Goal: Task Accomplishment & Management: Manage account settings

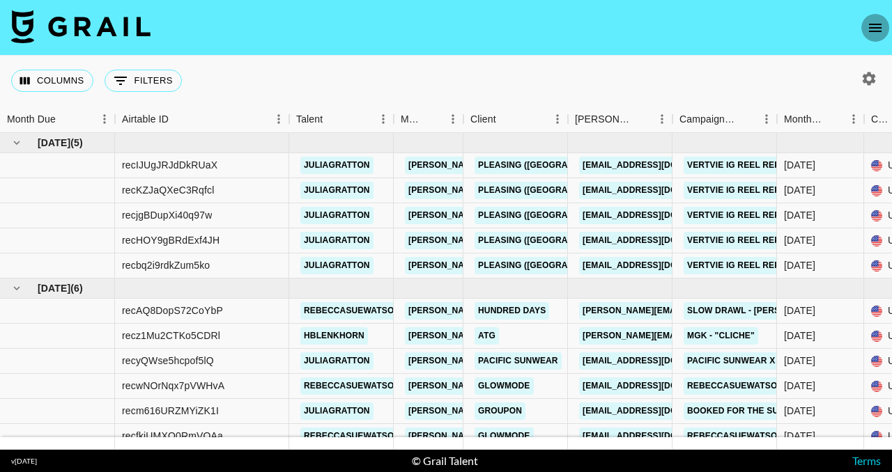
click at [875, 24] on icon "open drawer" at bounding box center [875, 28] width 13 height 8
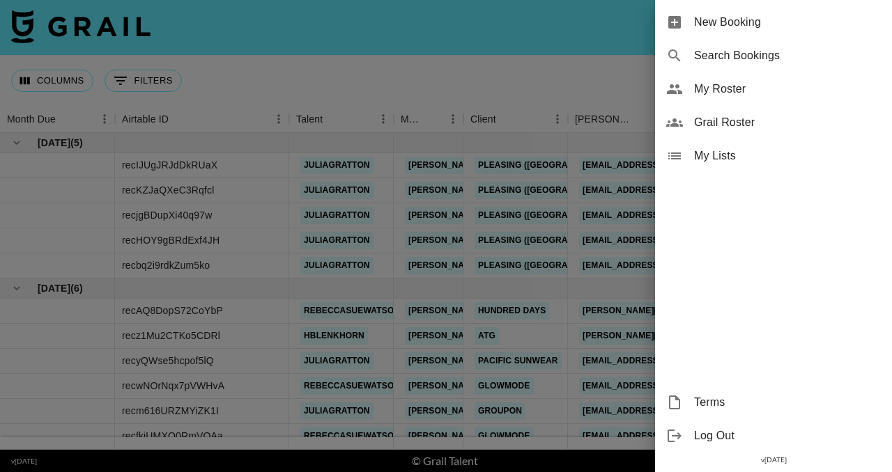
click at [631, 98] on div at bounding box center [446, 236] width 892 height 472
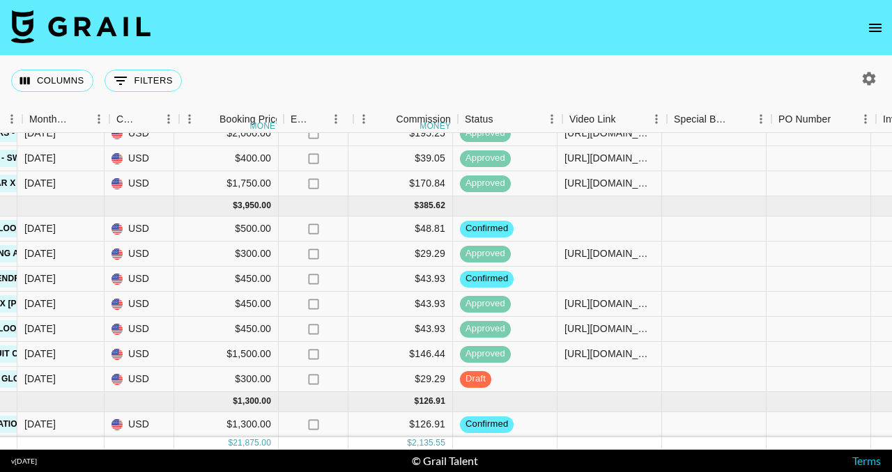
scroll to position [484, 791]
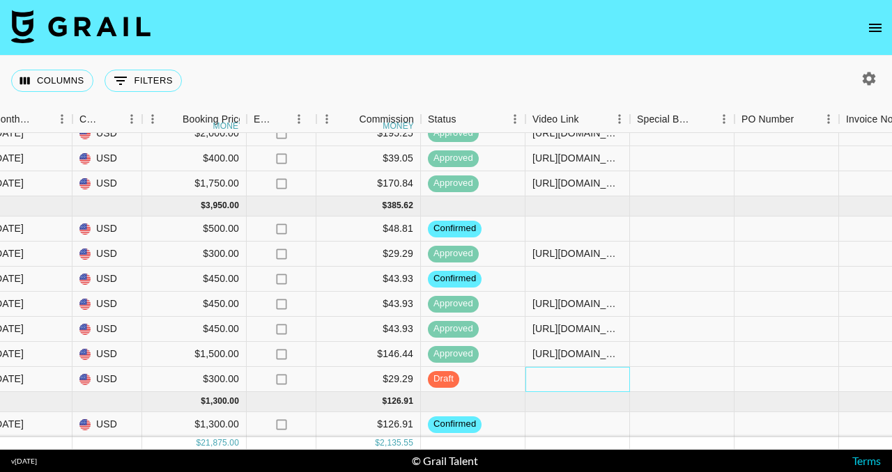
click at [579, 375] on div at bounding box center [577, 379] width 105 height 25
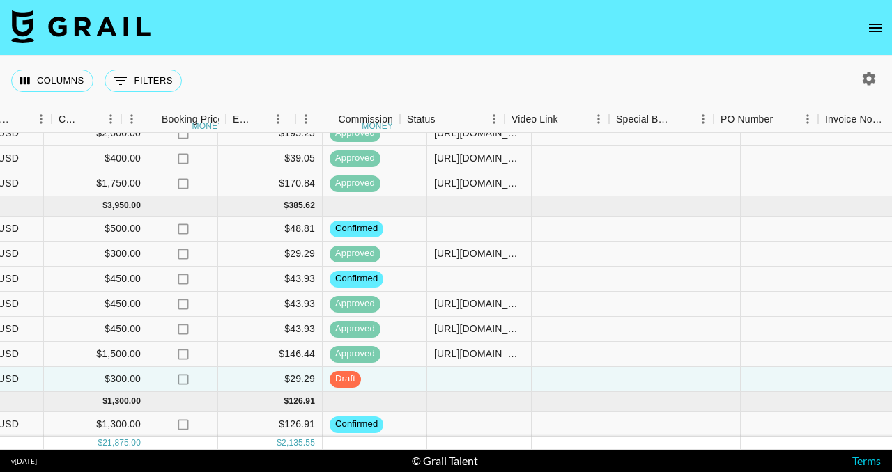
scroll to position [484, 904]
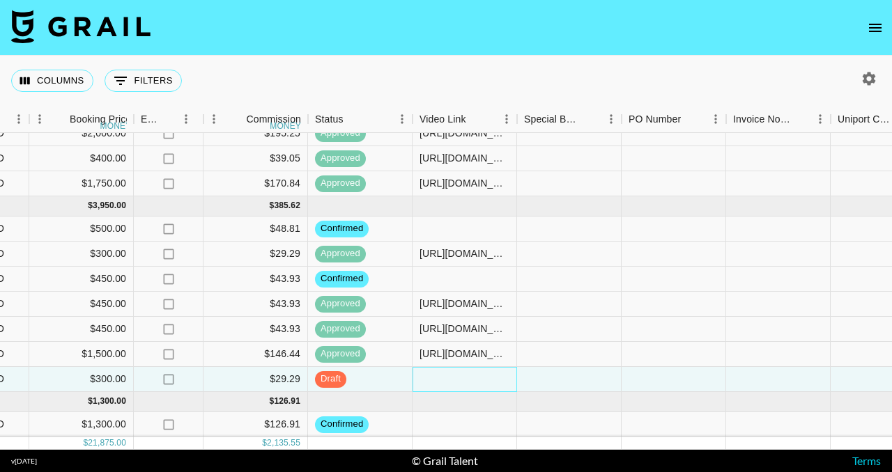
click at [477, 373] on div at bounding box center [464, 379] width 105 height 25
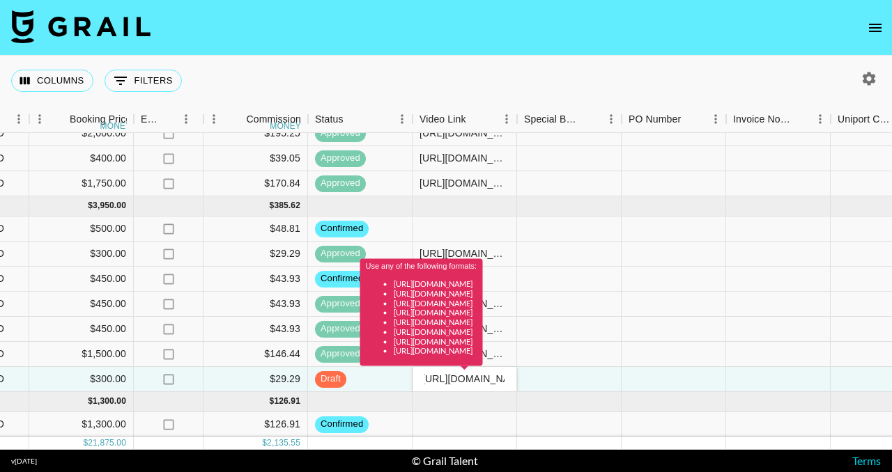
scroll to position [0, 0]
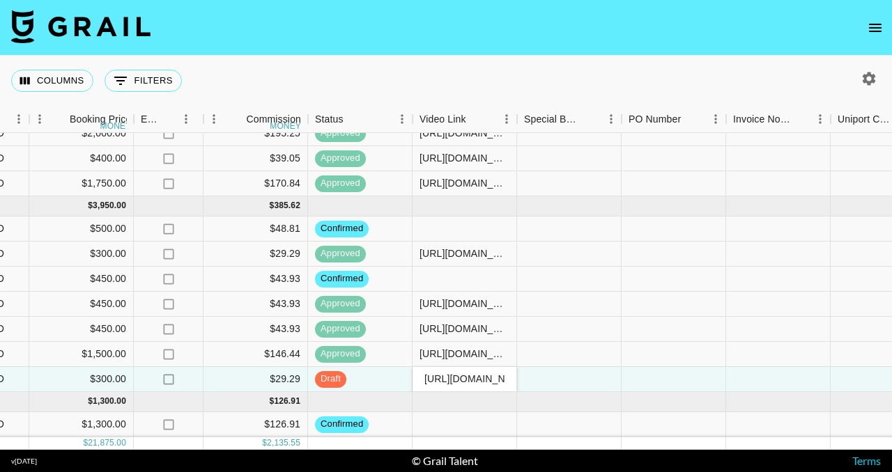
type input "[URL][DOMAIN_NAME]"
click at [611, 317] on div at bounding box center [569, 329] width 105 height 25
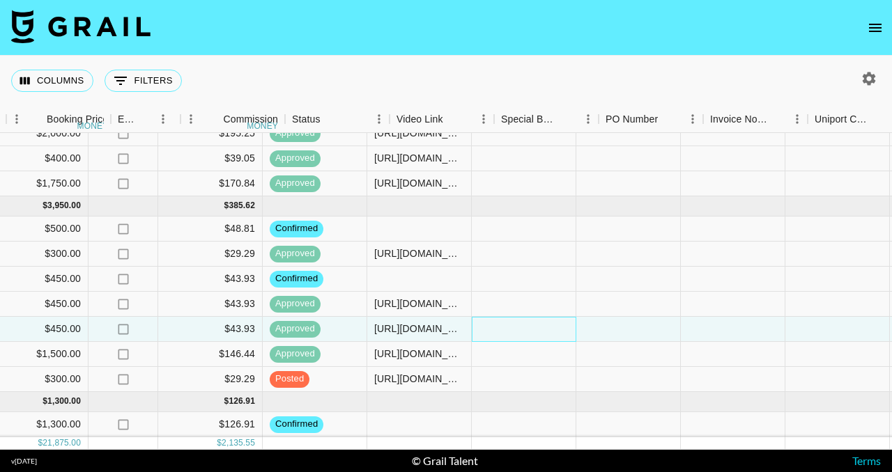
scroll to position [484, 1432]
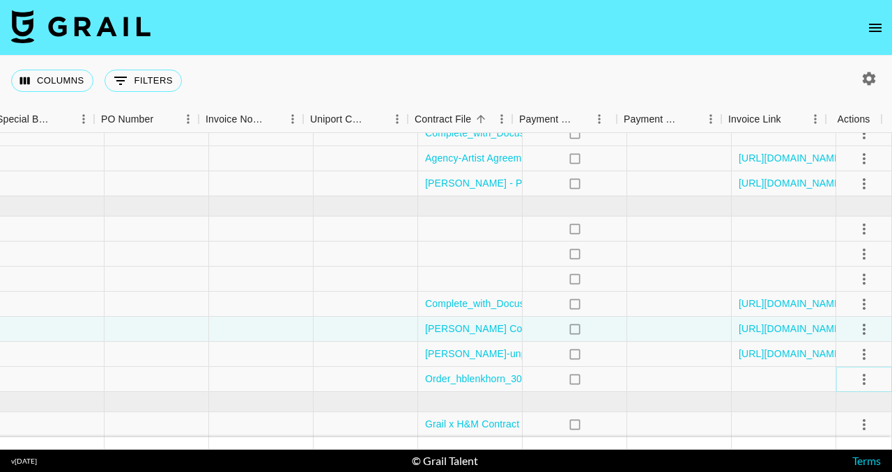
click at [856, 371] on icon "select merge strategy" at bounding box center [864, 379] width 17 height 17
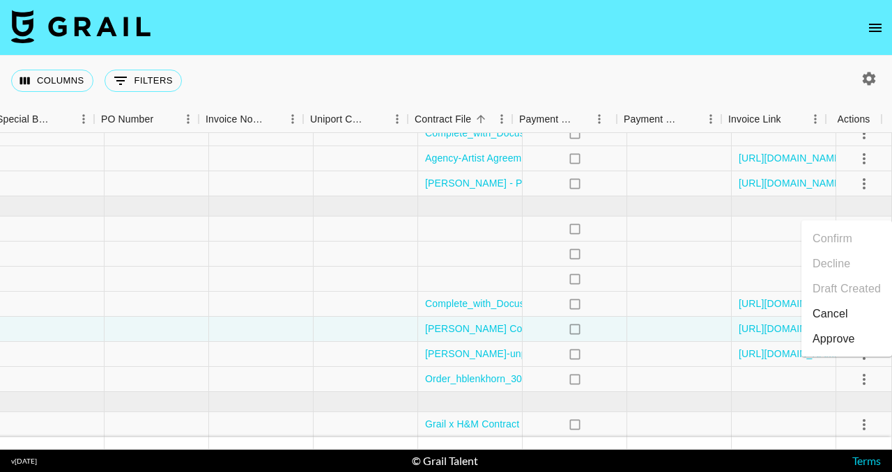
click at [858, 335] on li "Approve" at bounding box center [846, 339] width 91 height 25
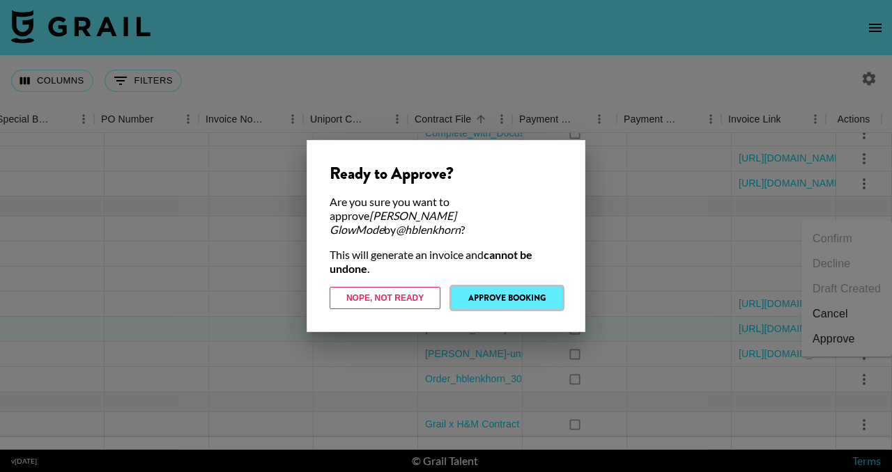
click at [545, 289] on button "Approve Booking" at bounding box center [506, 298] width 111 height 22
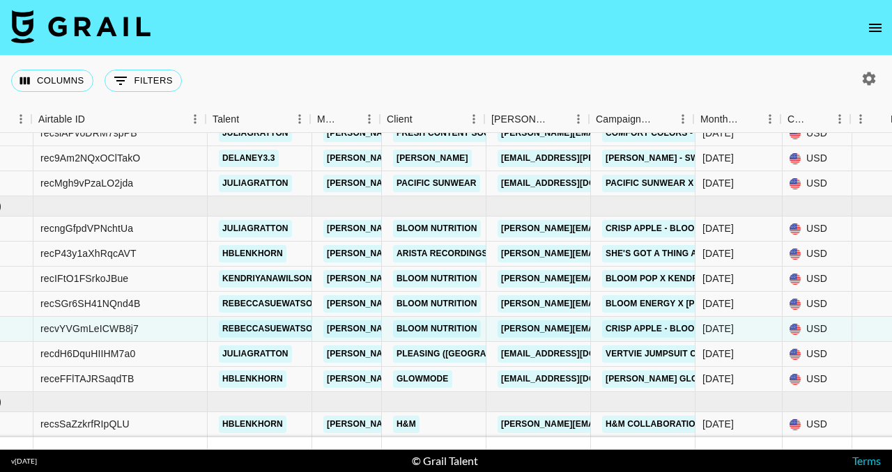
scroll to position [484, 79]
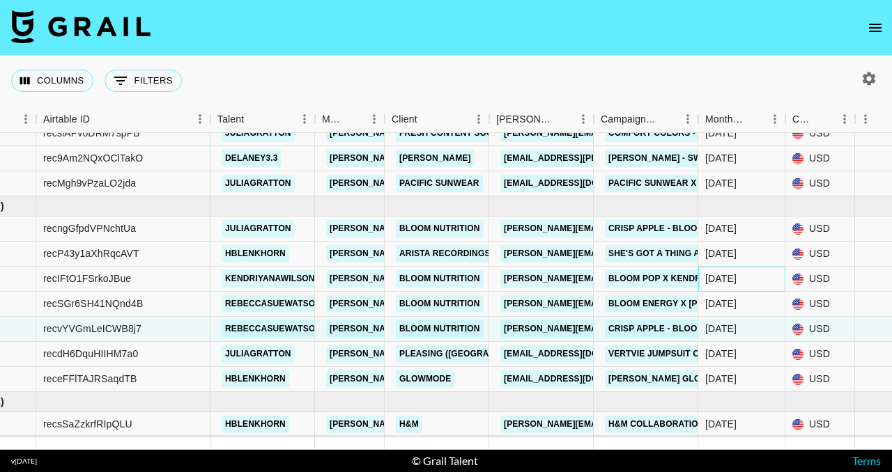
click at [747, 268] on div "[DATE]" at bounding box center [741, 279] width 87 height 25
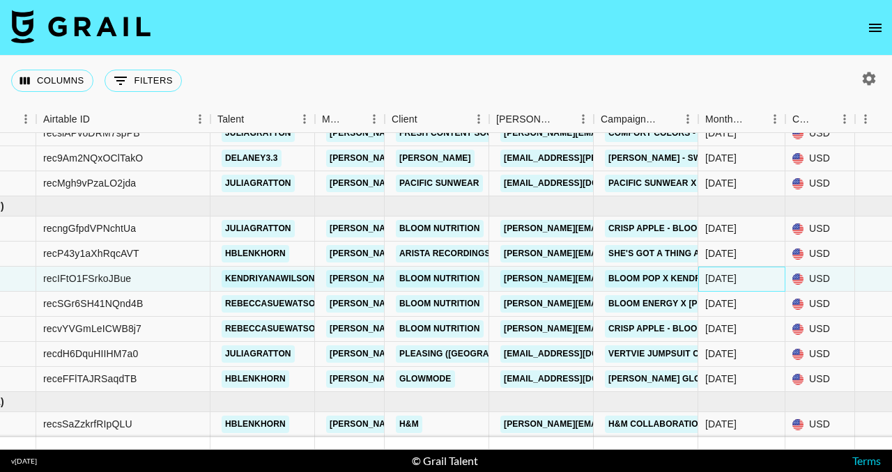
click at [757, 270] on div "[DATE]" at bounding box center [741, 279] width 87 height 25
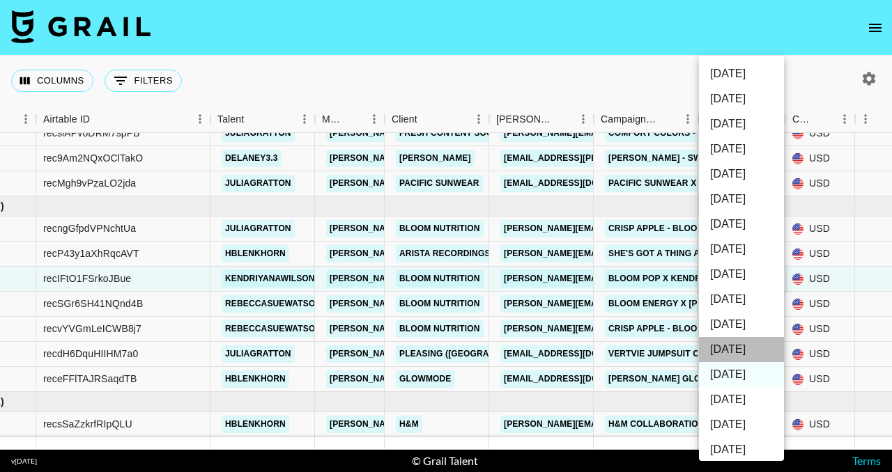
click at [748, 357] on li "[DATE]" at bounding box center [741, 349] width 85 height 25
type input "[DATE]"
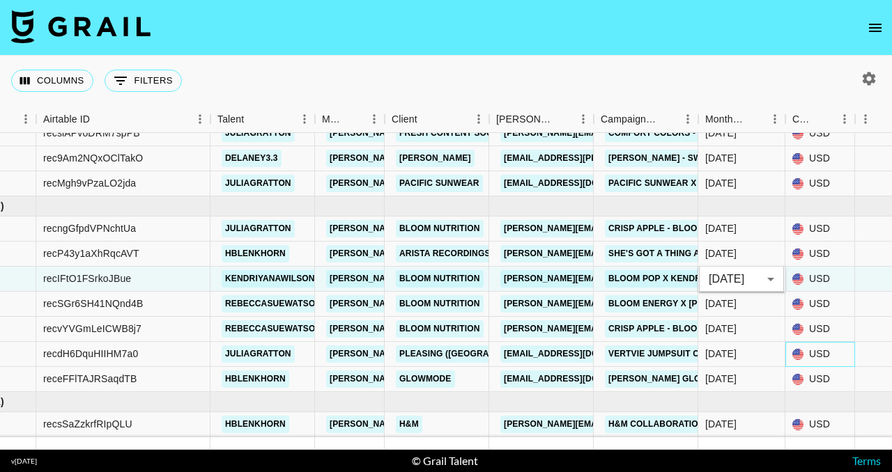
click at [845, 342] on div "USD" at bounding box center [820, 354] width 70 height 25
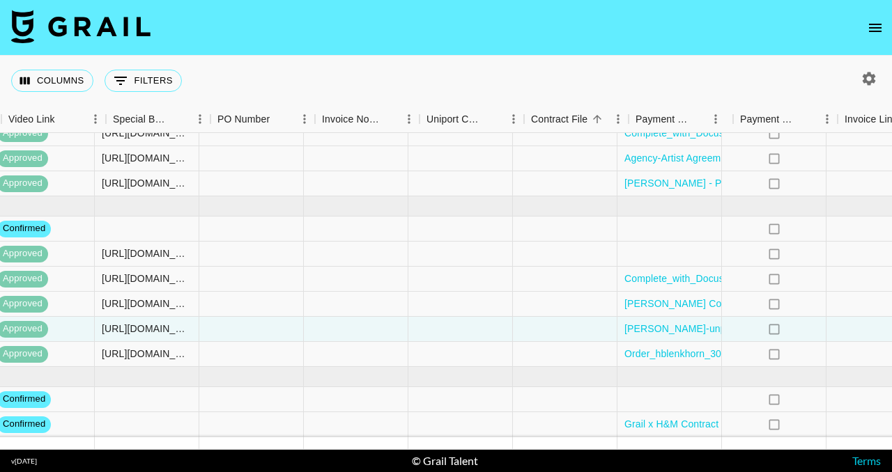
scroll to position [484, 1432]
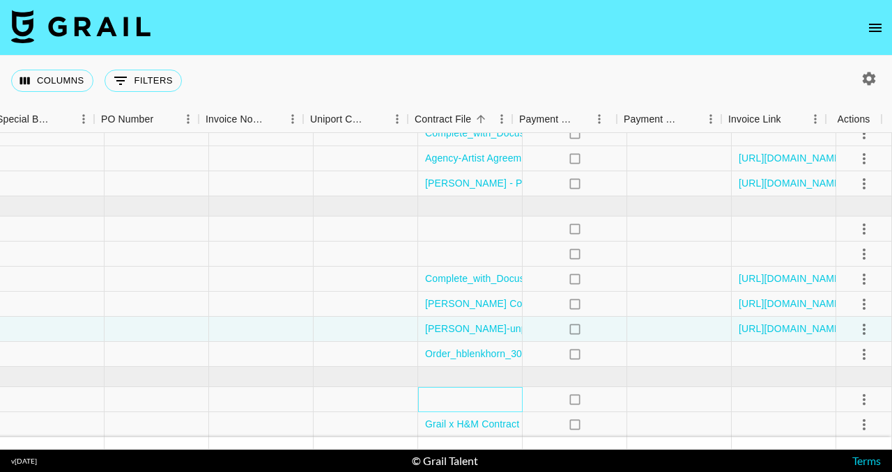
click at [487, 387] on div at bounding box center [470, 399] width 105 height 25
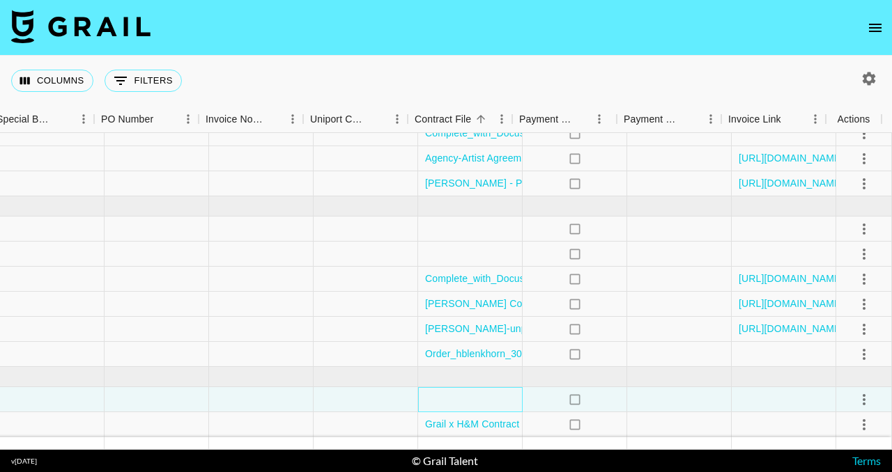
click at [487, 387] on div at bounding box center [470, 399] width 105 height 25
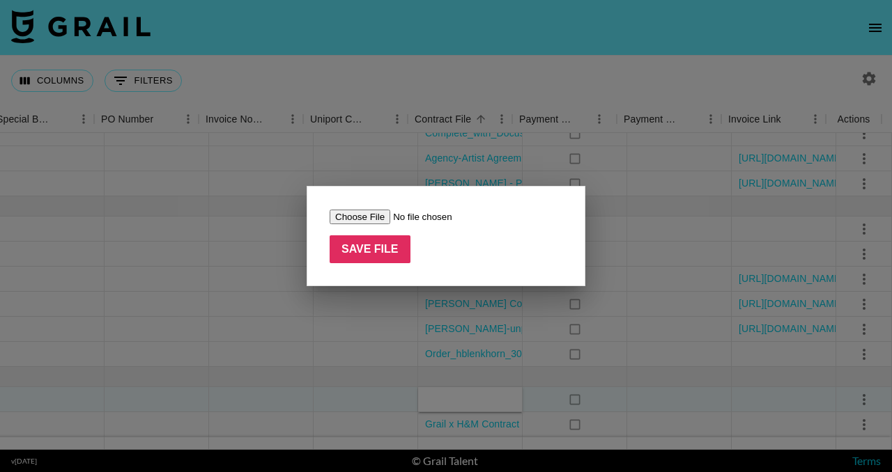
type input "C:\fakepath\[PERSON_NAME] Pop TT [DATE].docx.pdf"
click at [396, 252] on input "Save File" at bounding box center [370, 249] width 81 height 28
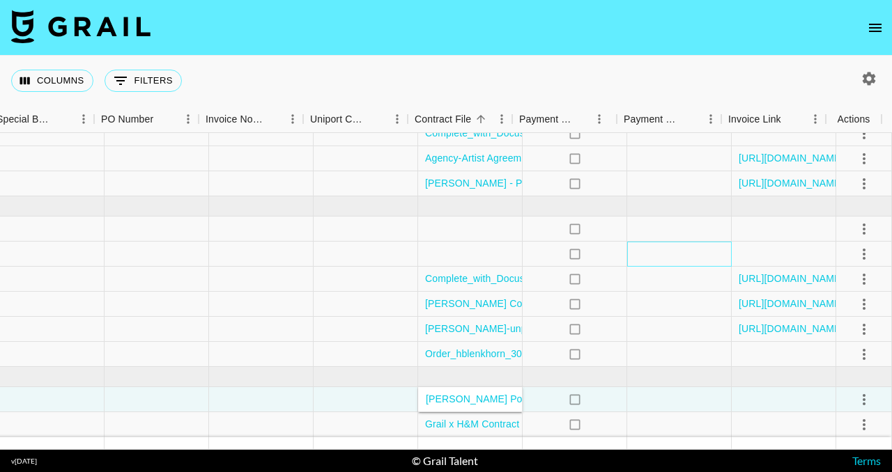
click at [688, 252] on div at bounding box center [679, 254] width 105 height 25
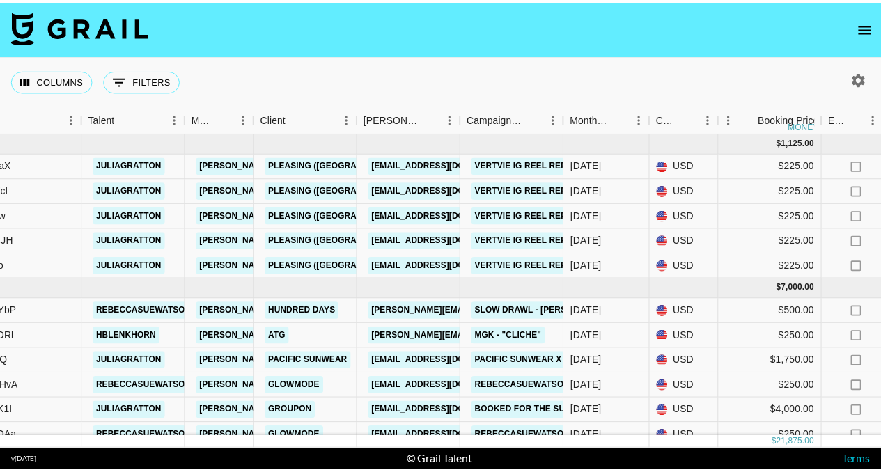
scroll to position [0, 206]
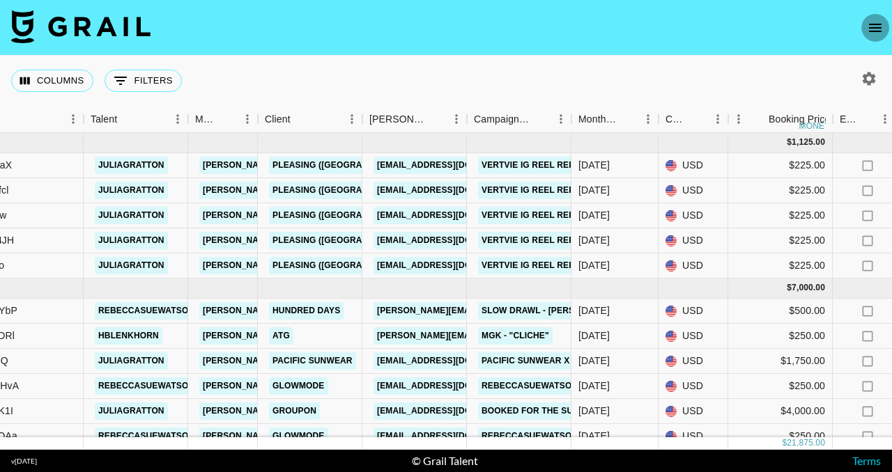
click at [877, 25] on icon "open drawer" at bounding box center [875, 28] width 17 height 17
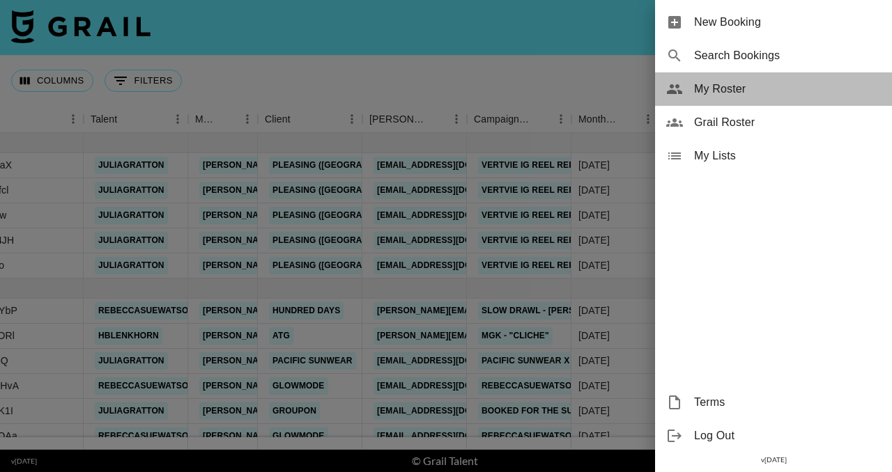
click at [737, 98] on div "My Roster" at bounding box center [773, 88] width 237 height 33
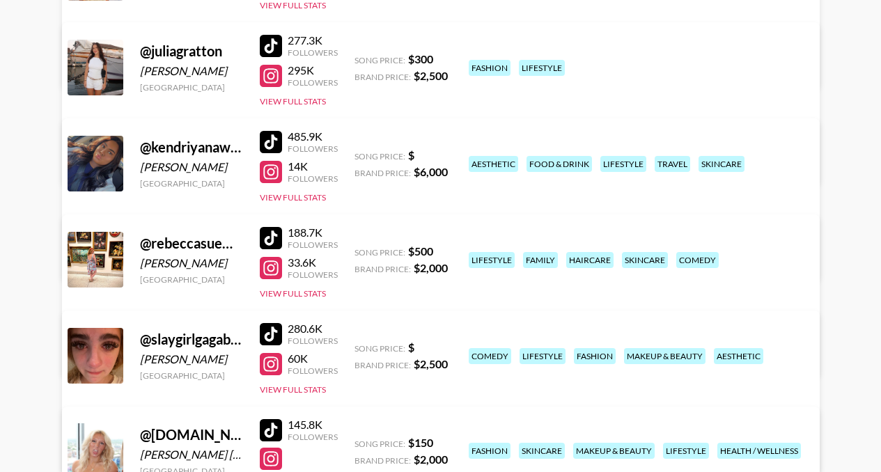
scroll to position [688, 0]
